Goal: Information Seeking & Learning: Learn about a topic

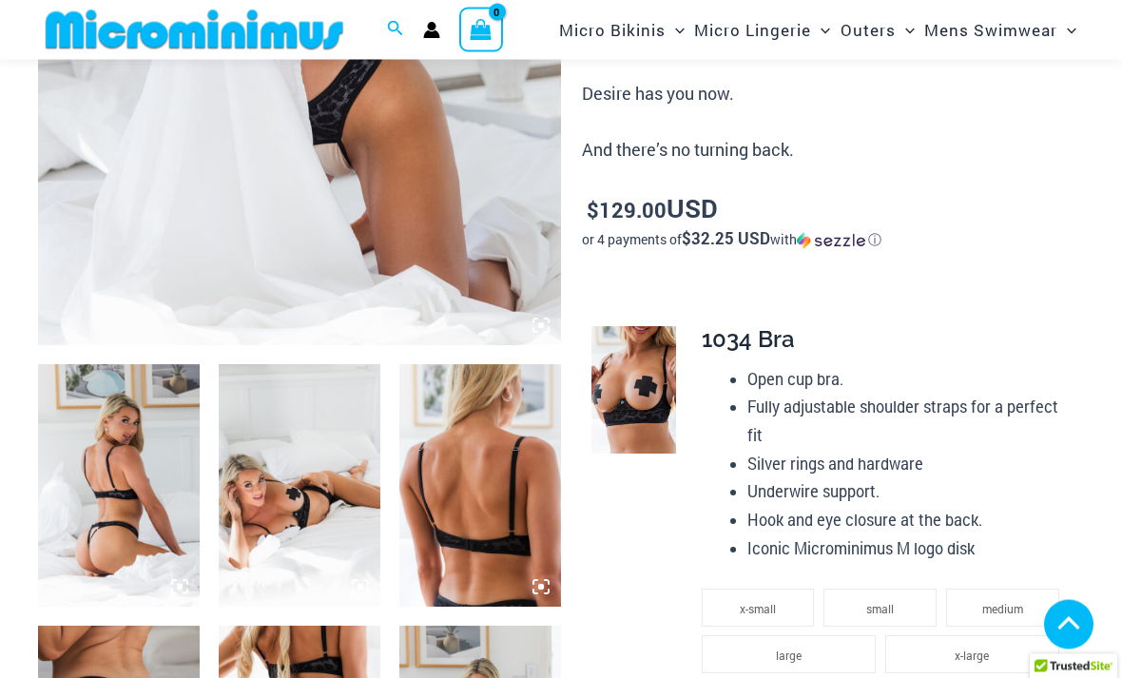
scroll to position [558, 0]
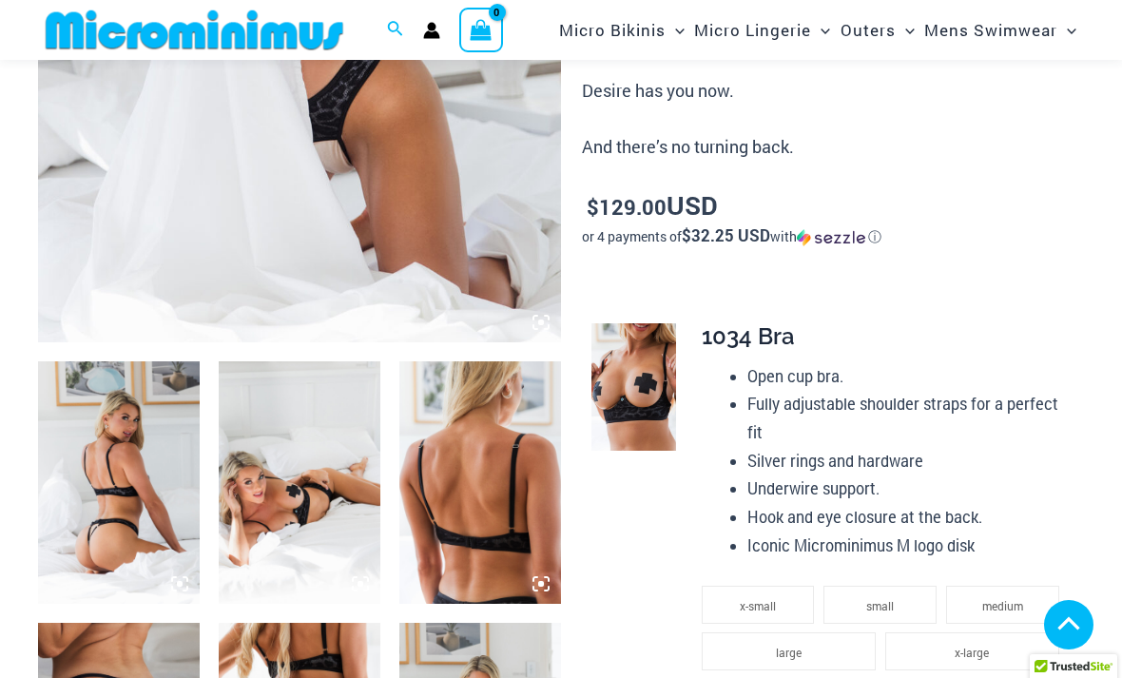
click at [113, 463] on img at bounding box center [119, 482] width 162 height 242
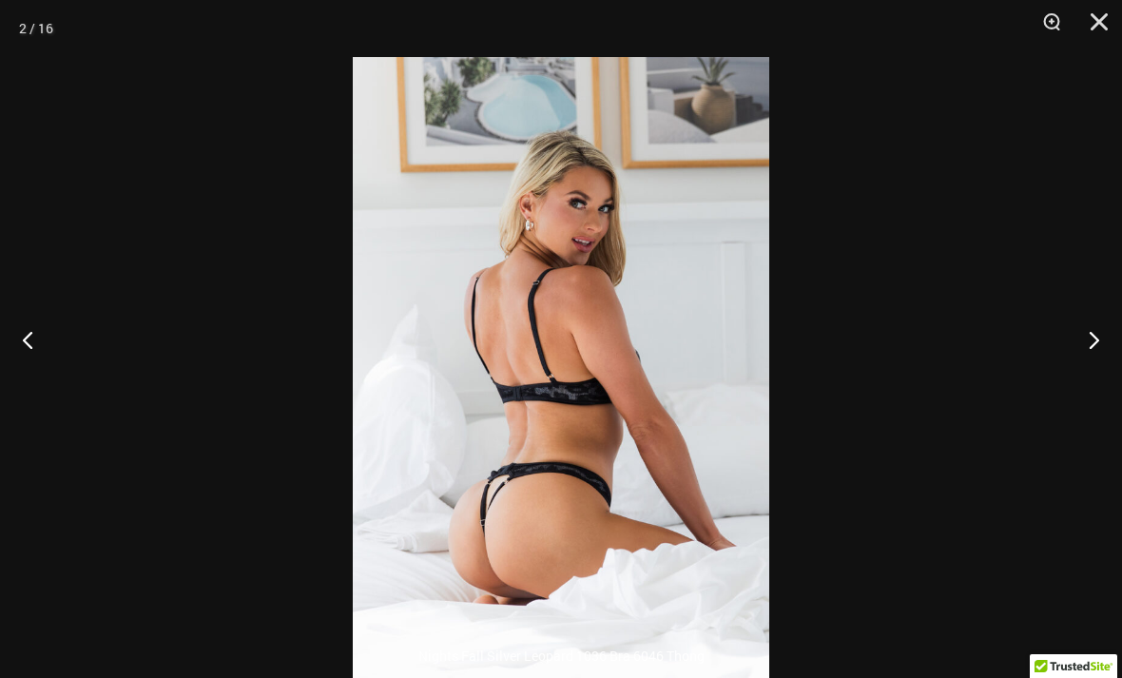
click at [1109, 382] on button "Next" at bounding box center [1085, 339] width 71 height 95
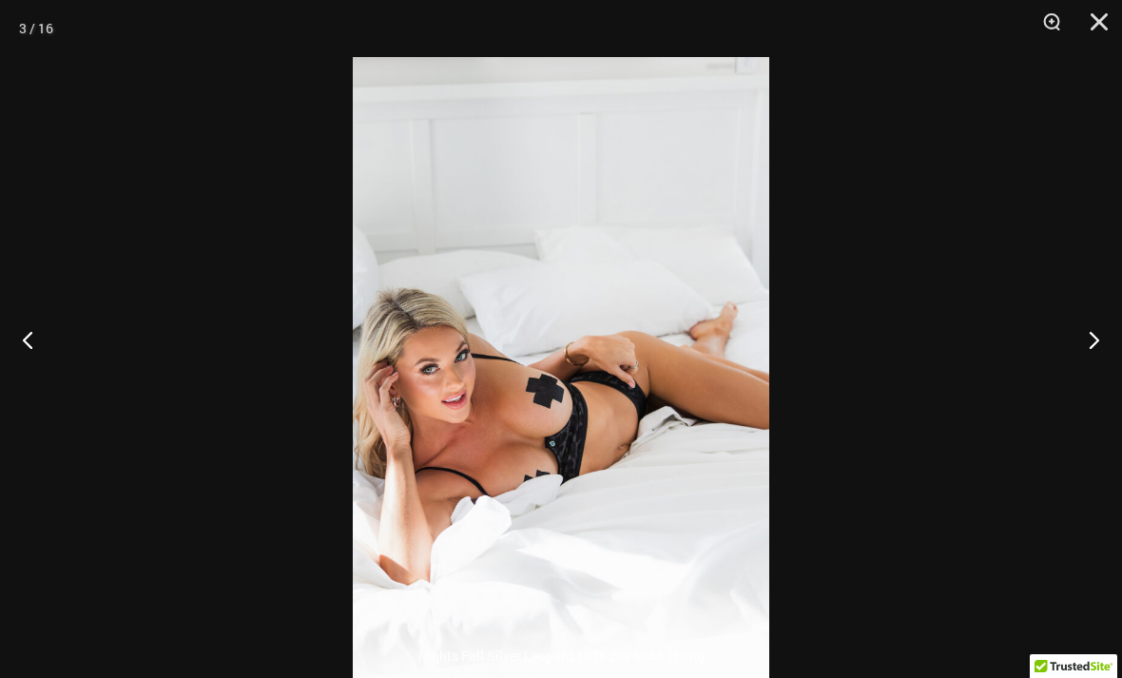
click at [1097, 387] on button "Next" at bounding box center [1085, 339] width 71 height 95
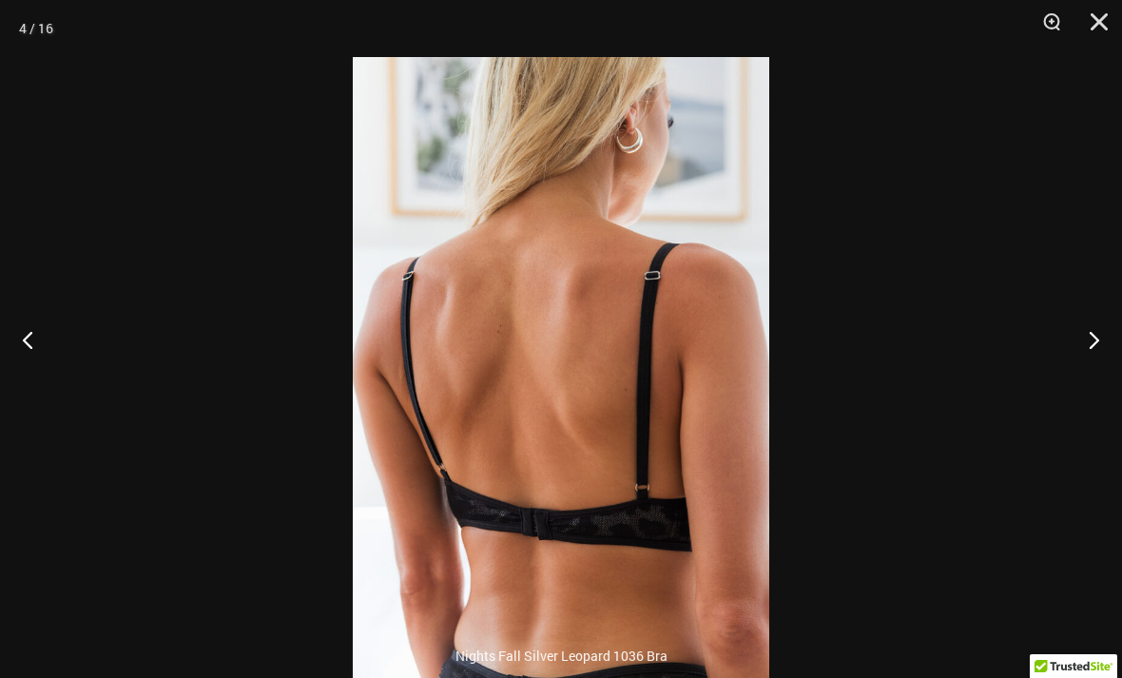
click at [1086, 383] on button "Next" at bounding box center [1085, 339] width 71 height 95
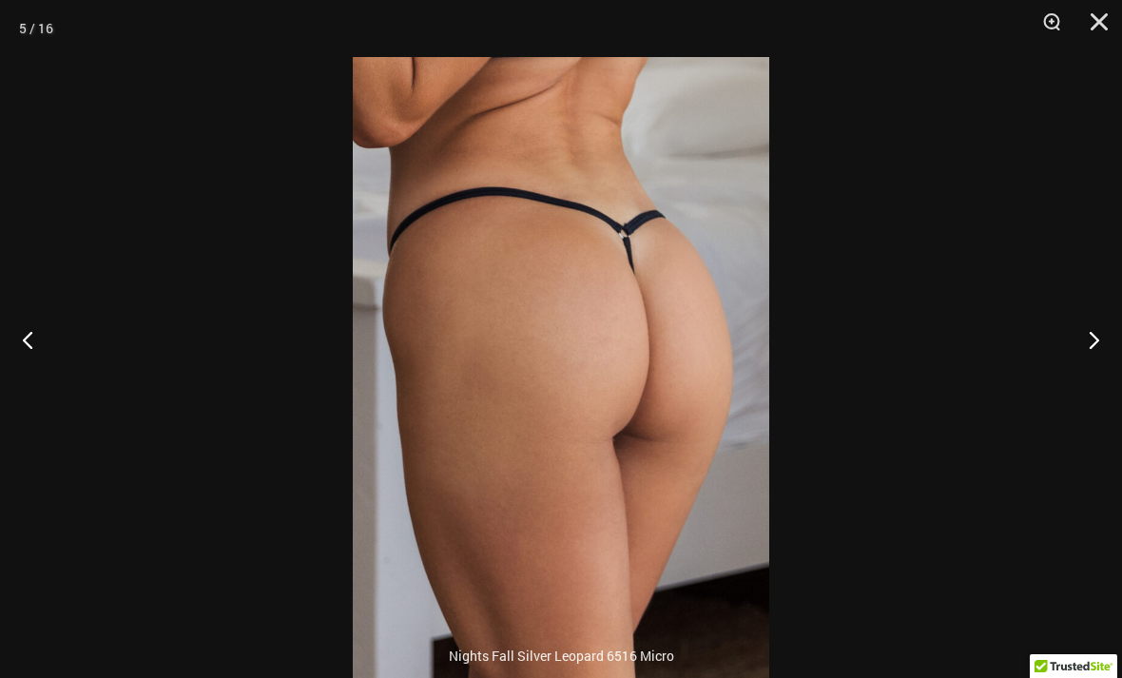
click at [1085, 375] on button "Next" at bounding box center [1085, 339] width 71 height 95
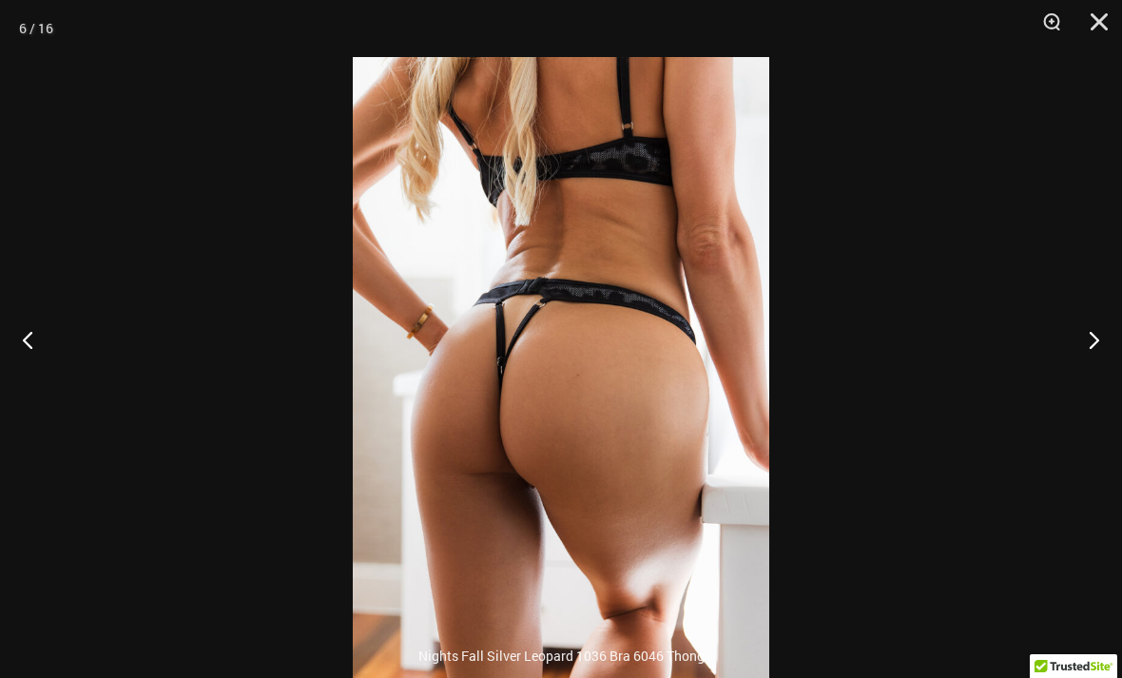
click at [1087, 376] on button "Next" at bounding box center [1085, 339] width 71 height 95
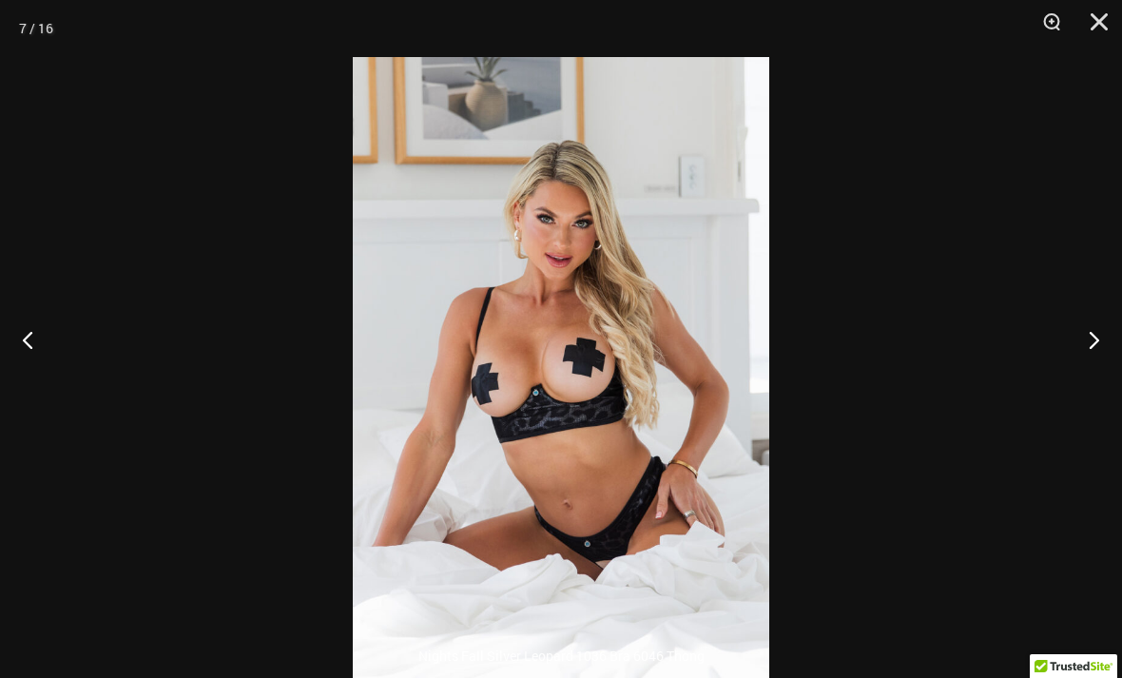
click at [27, 384] on button "Previous" at bounding box center [35, 339] width 71 height 95
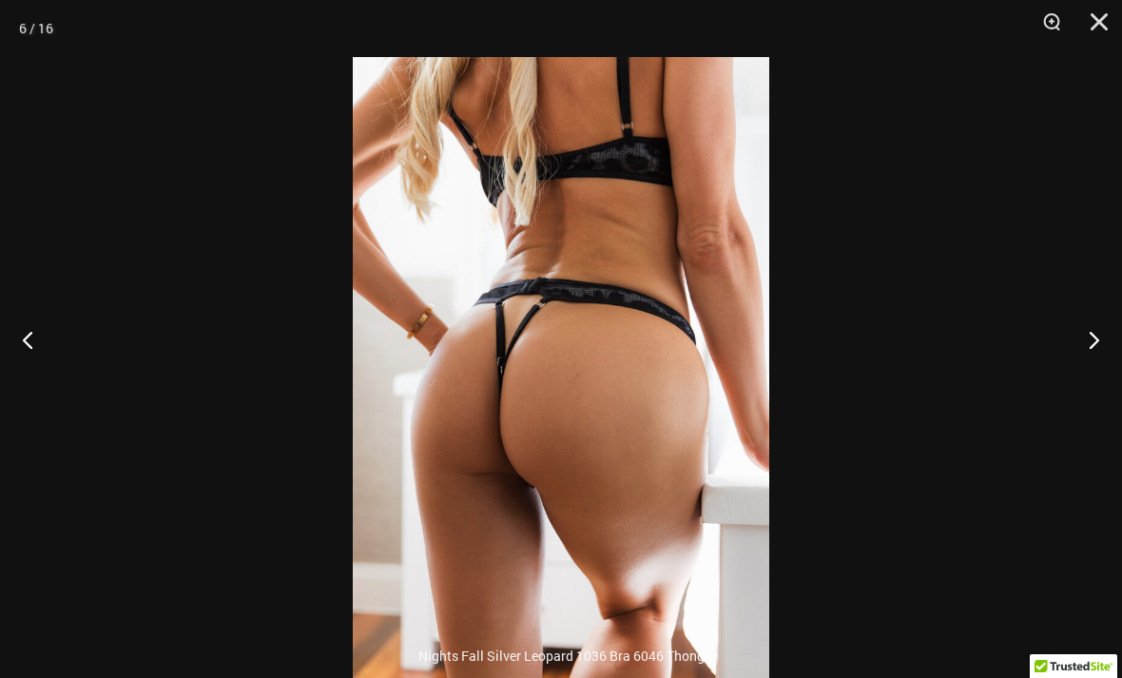
click at [1098, 365] on button "Next" at bounding box center [1085, 339] width 71 height 95
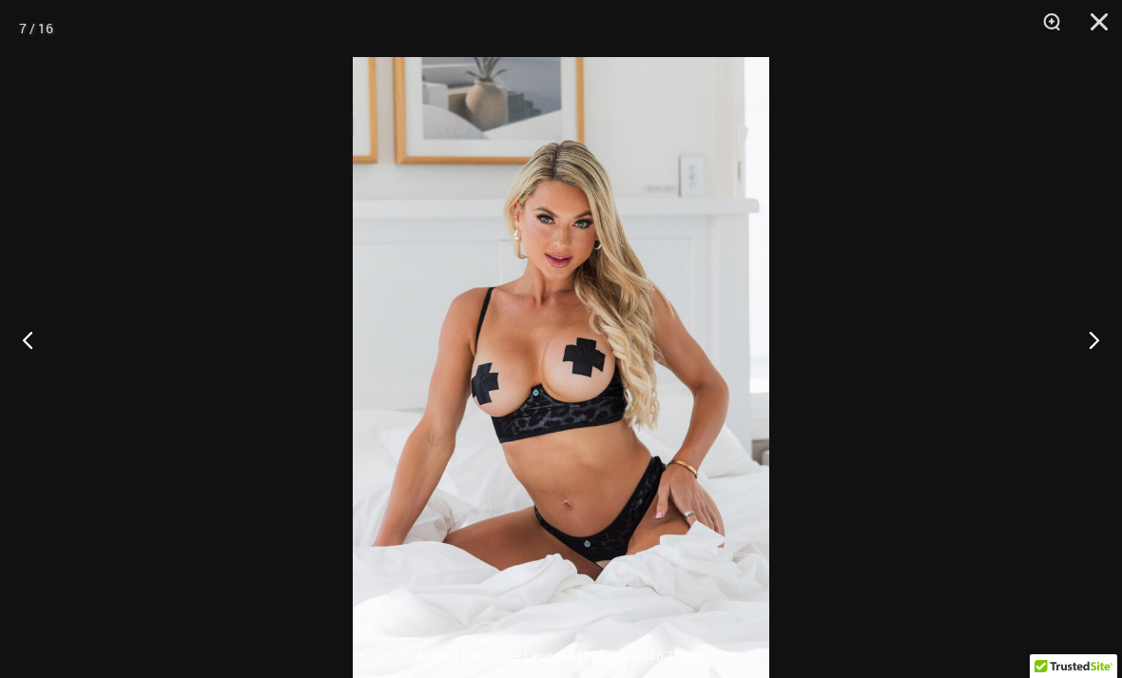
click at [1103, 362] on button "Next" at bounding box center [1085, 339] width 71 height 95
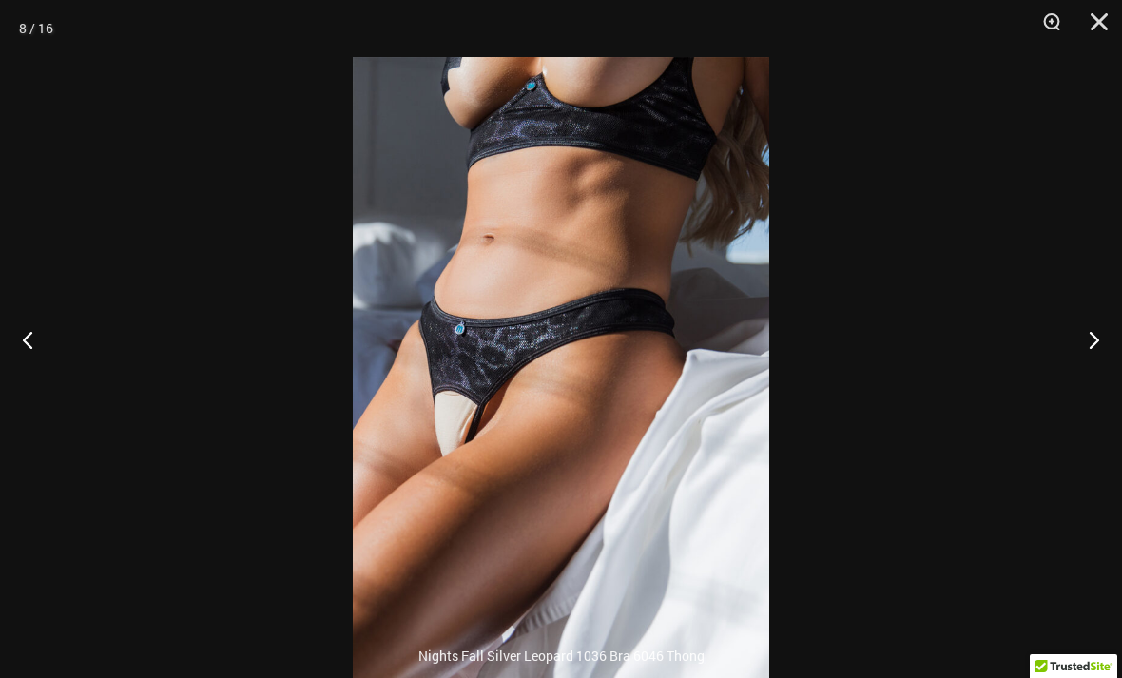
click at [1094, 377] on button "Next" at bounding box center [1085, 339] width 71 height 95
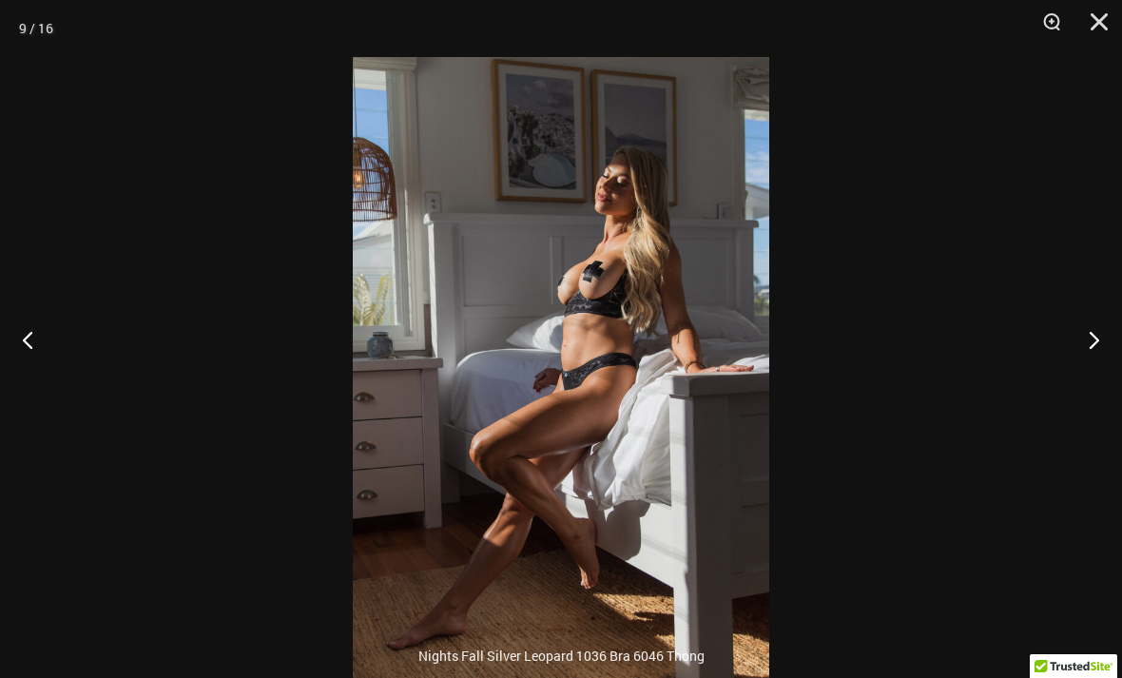
click at [1091, 373] on button "Next" at bounding box center [1085, 339] width 71 height 95
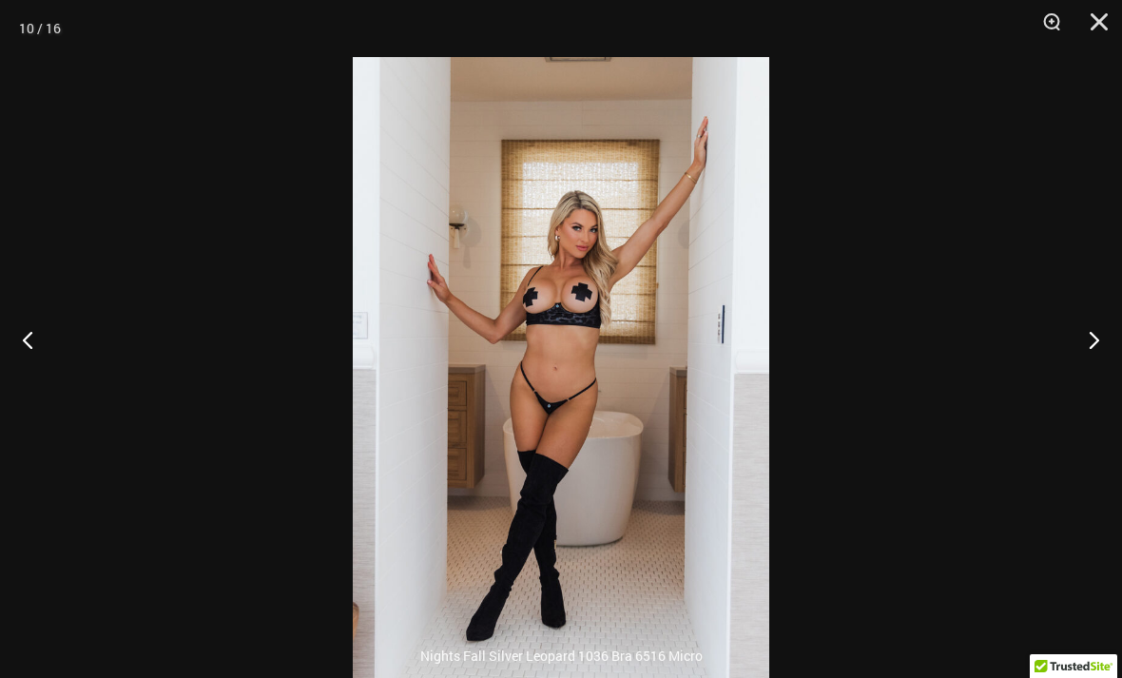
click at [1058, 11] on button "Zoom" at bounding box center [1045, 28] width 48 height 57
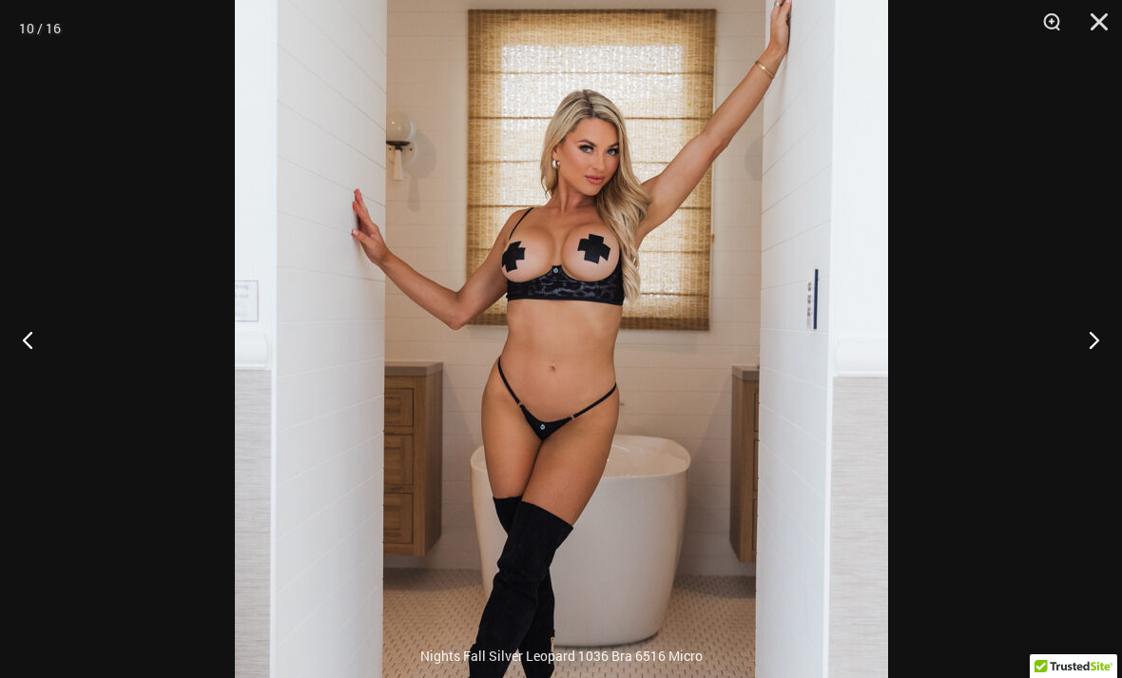
click at [1084, 313] on div at bounding box center [561, 339] width 1122 height 678
click at [1099, 392] on div at bounding box center [561, 339] width 1122 height 678
click at [1088, 367] on button "Next" at bounding box center [1085, 339] width 71 height 95
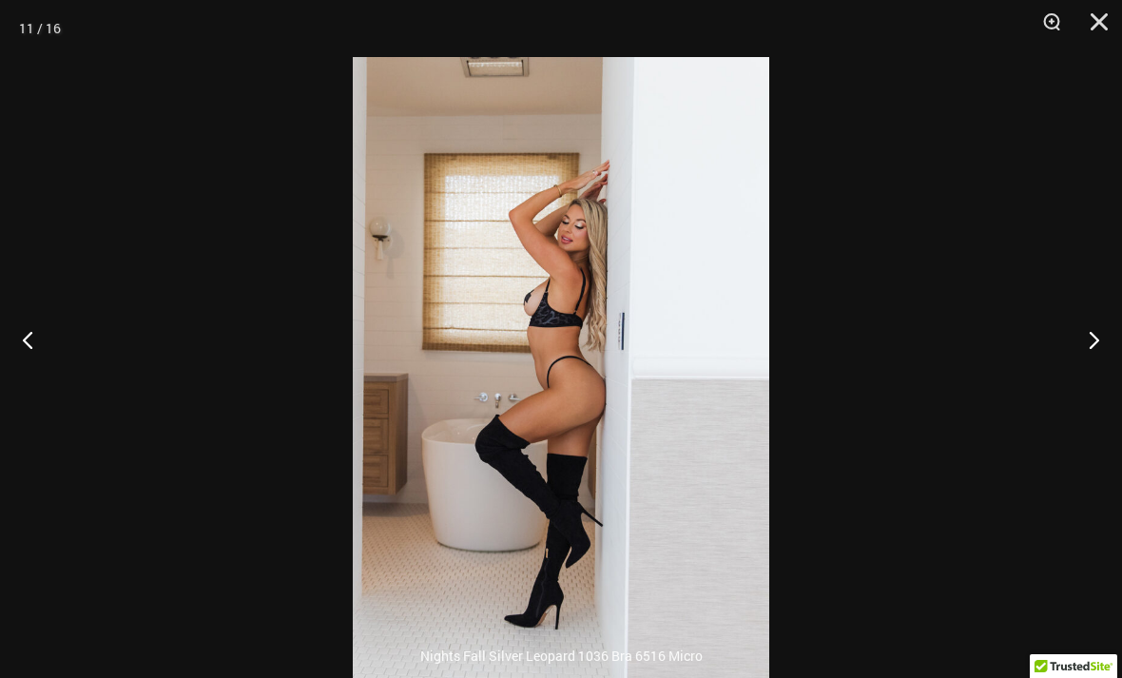
click at [1086, 376] on button "Next" at bounding box center [1085, 339] width 71 height 95
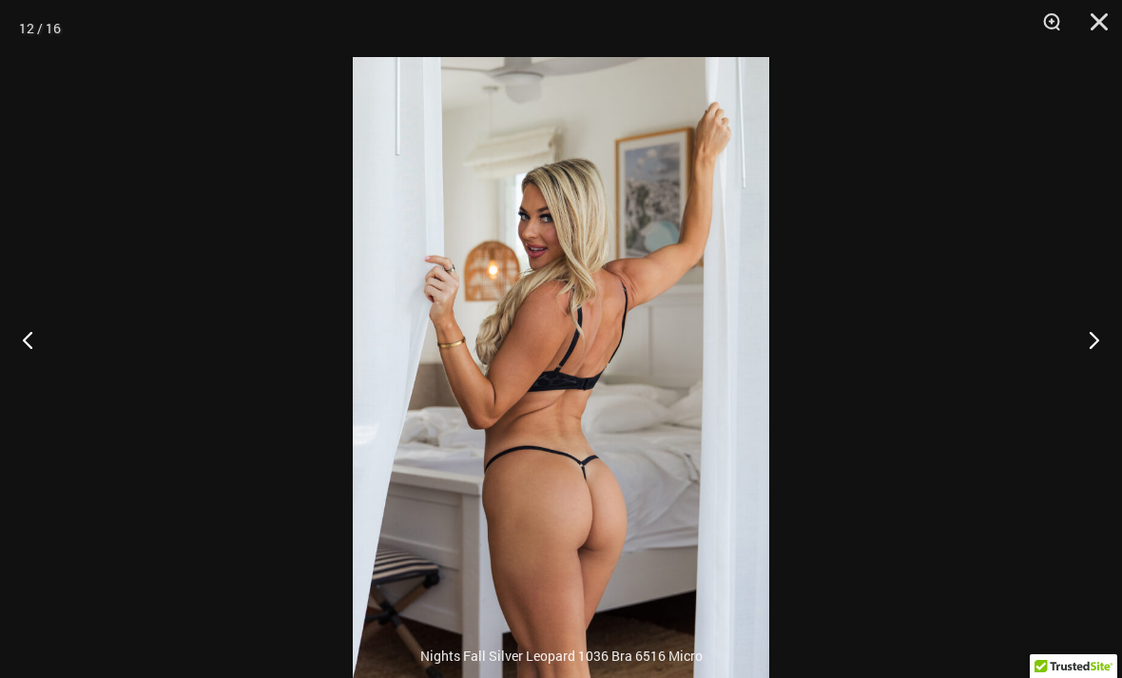
click at [1089, 379] on button "Next" at bounding box center [1085, 339] width 71 height 95
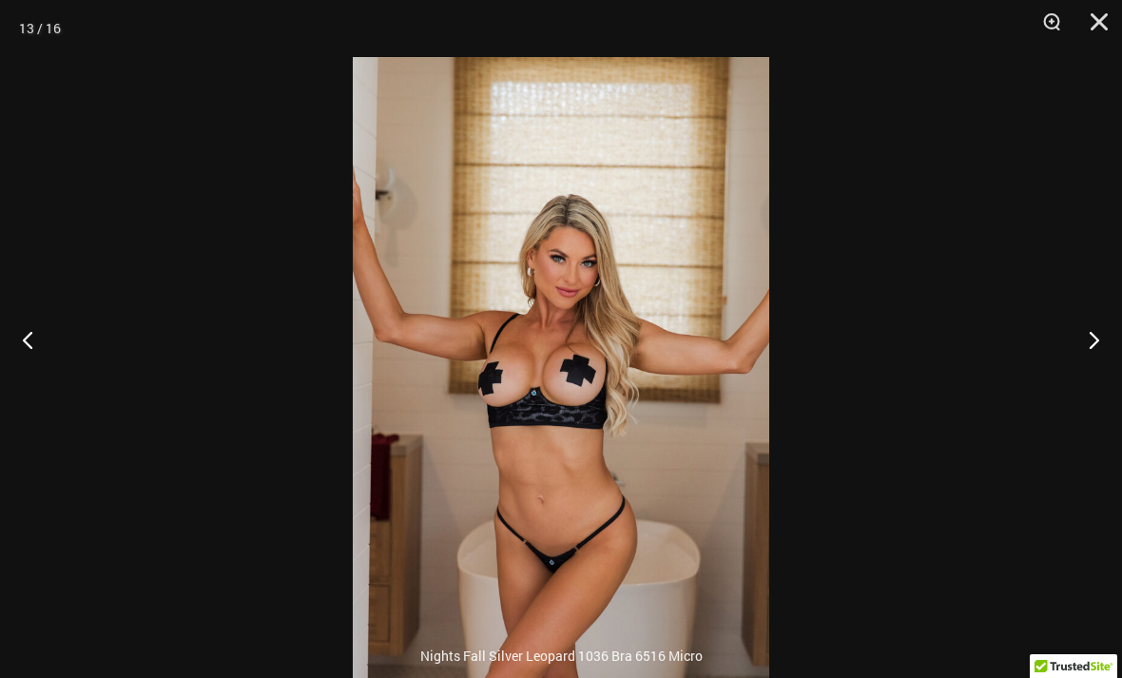
click at [1089, 383] on button "Next" at bounding box center [1085, 339] width 71 height 95
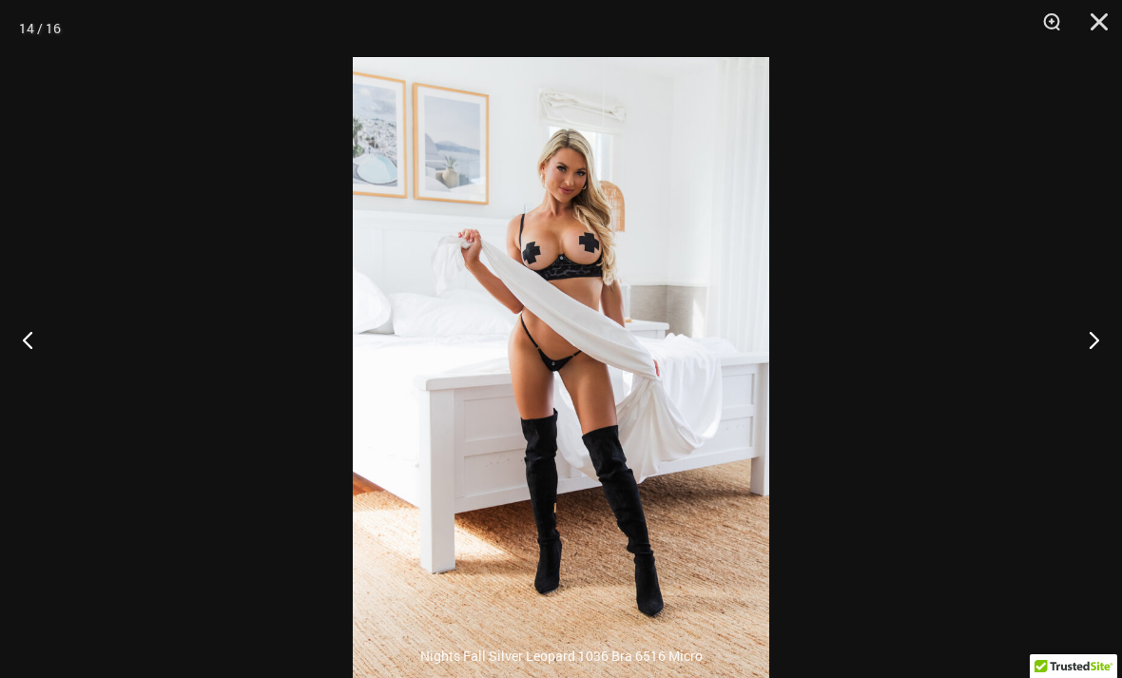
click at [1093, 373] on button "Next" at bounding box center [1085, 339] width 71 height 95
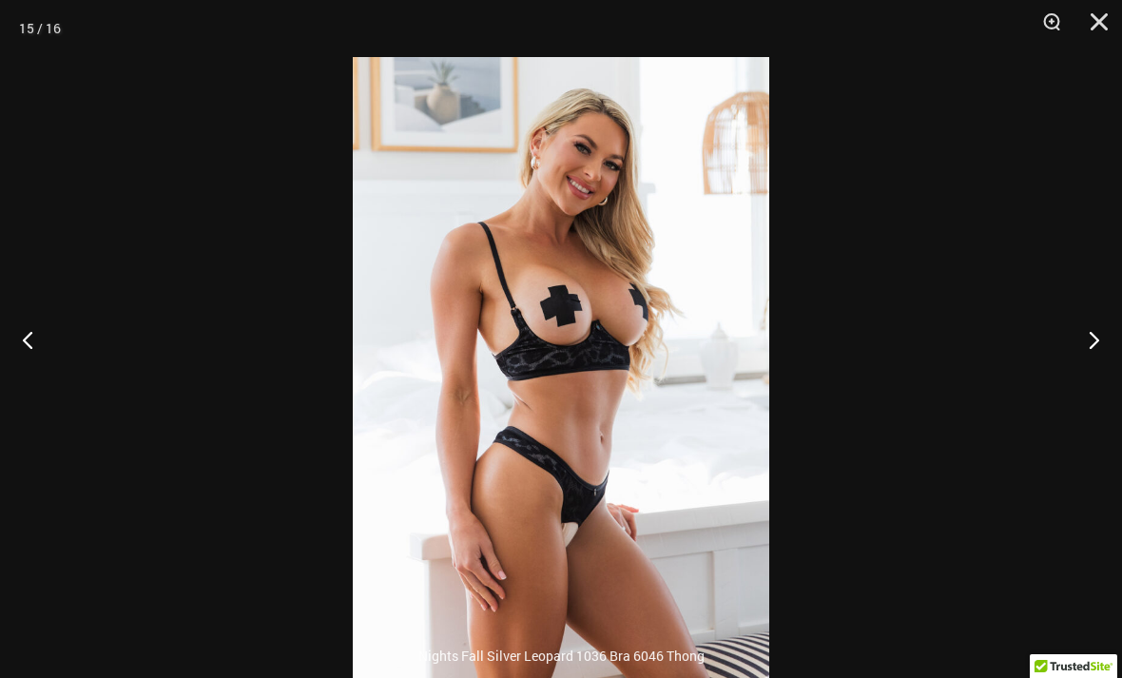
click at [1091, 380] on button "Next" at bounding box center [1085, 339] width 71 height 95
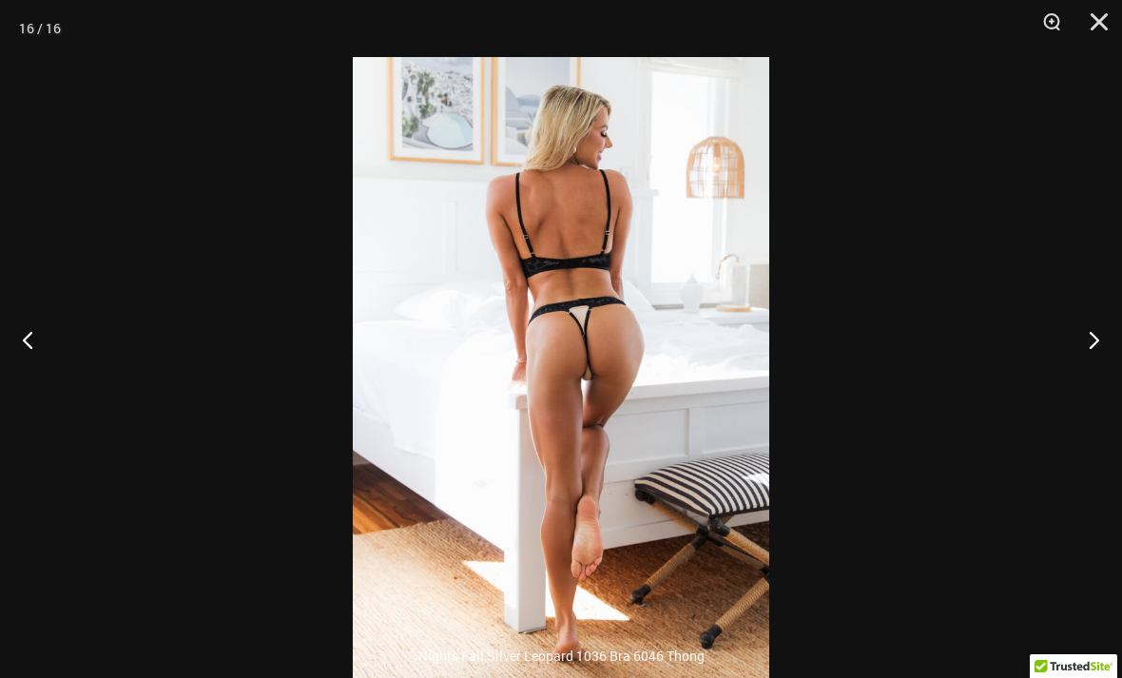
click at [1093, 379] on button "Next" at bounding box center [1085, 339] width 71 height 95
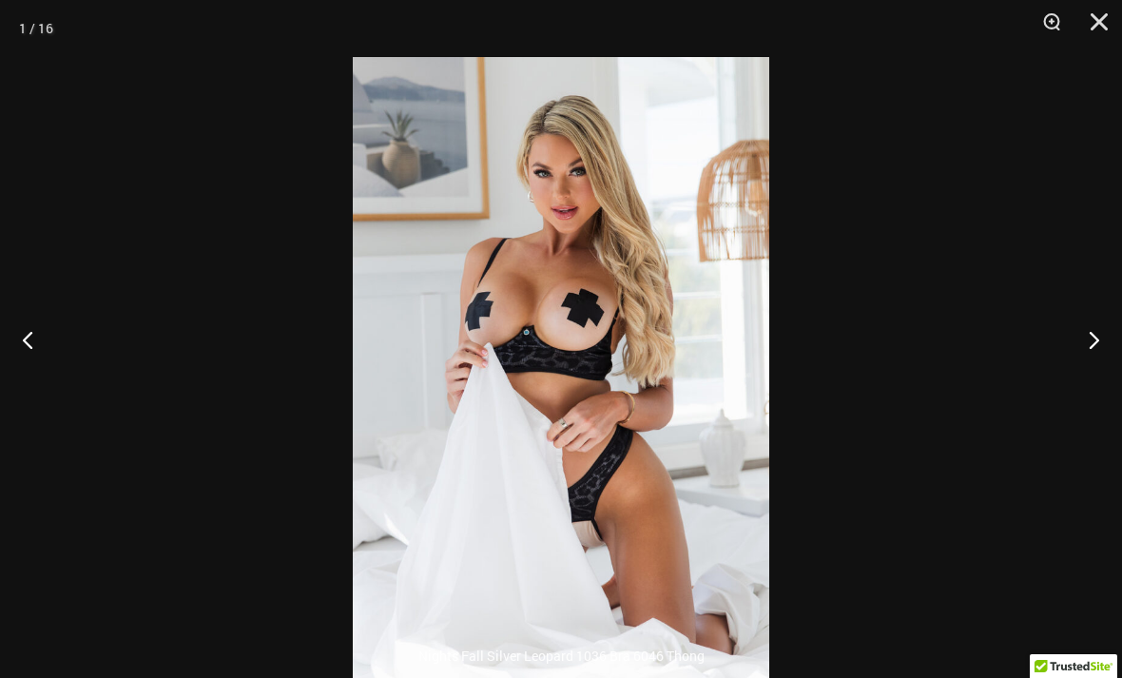
click at [1091, 378] on button "Next" at bounding box center [1085, 339] width 71 height 95
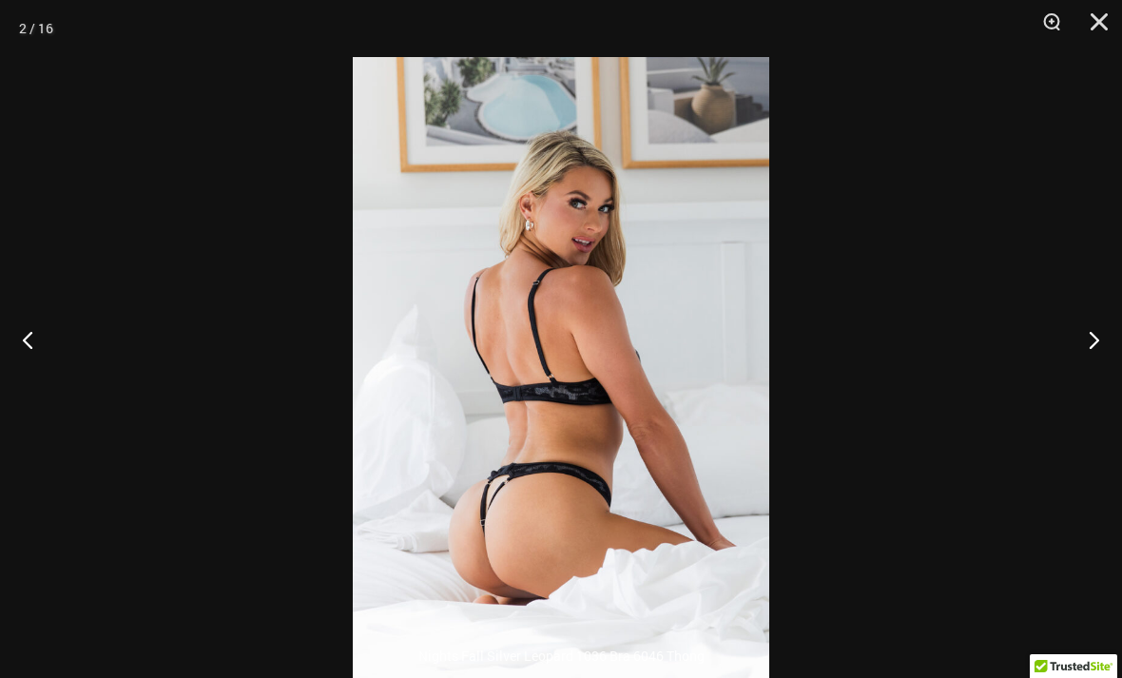
click at [1095, 378] on button "Next" at bounding box center [1085, 339] width 71 height 95
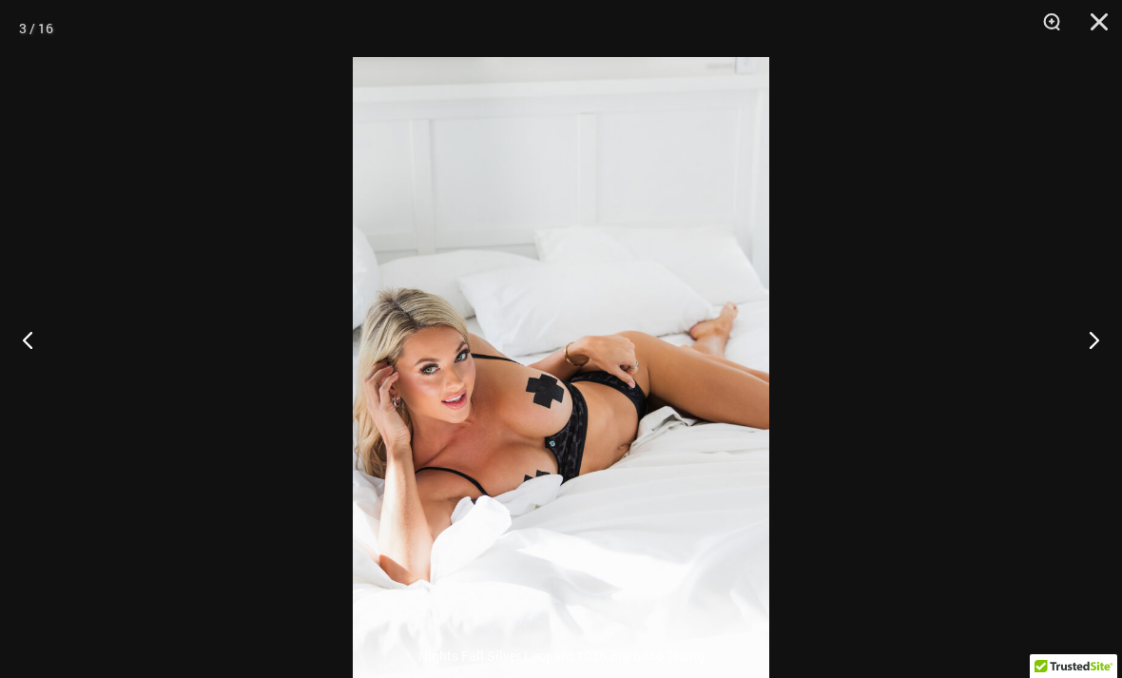
click at [1113, 10] on button "Close" at bounding box center [1092, 28] width 48 height 57
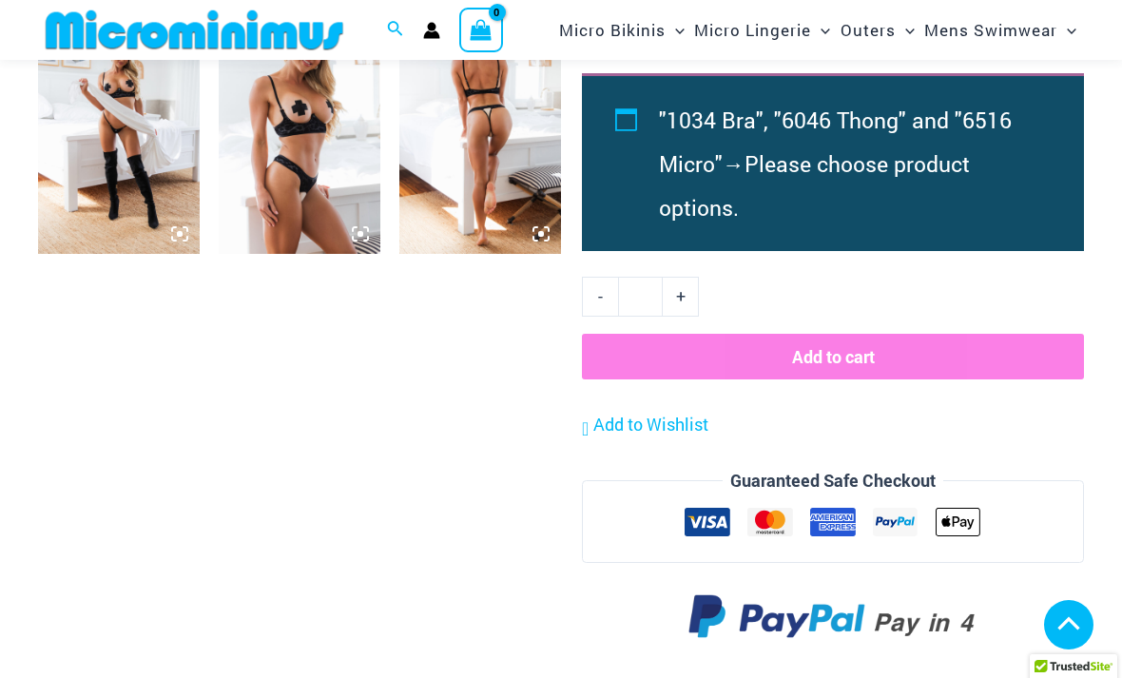
scroll to position [1949, 0]
